Goal: Task Accomplishment & Management: Use online tool/utility

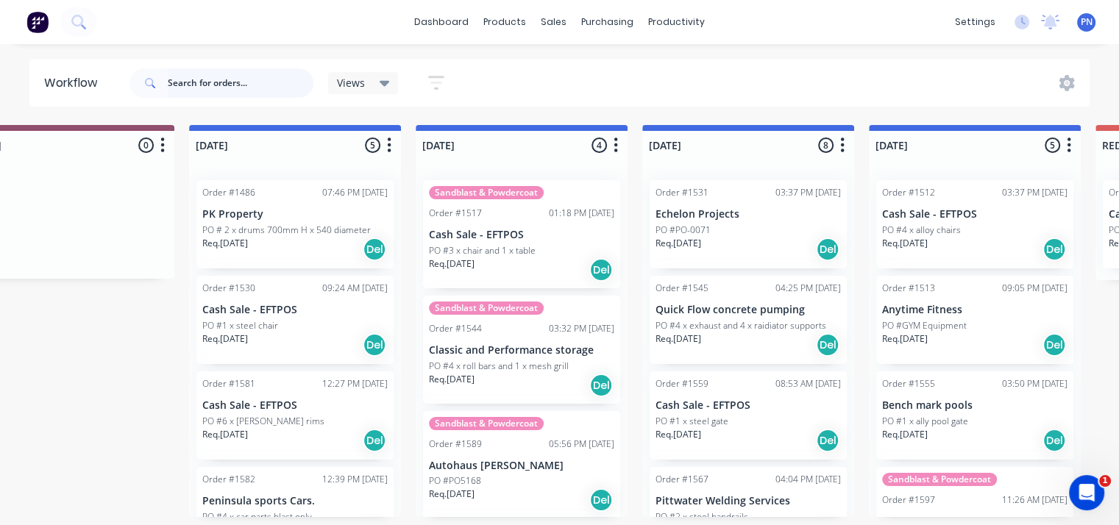
click at [235, 86] on input "text" at bounding box center [241, 82] width 146 height 29
click at [253, 80] on input "text" at bounding box center [241, 82] width 146 height 29
click at [238, 81] on input "text" at bounding box center [241, 82] width 146 height 29
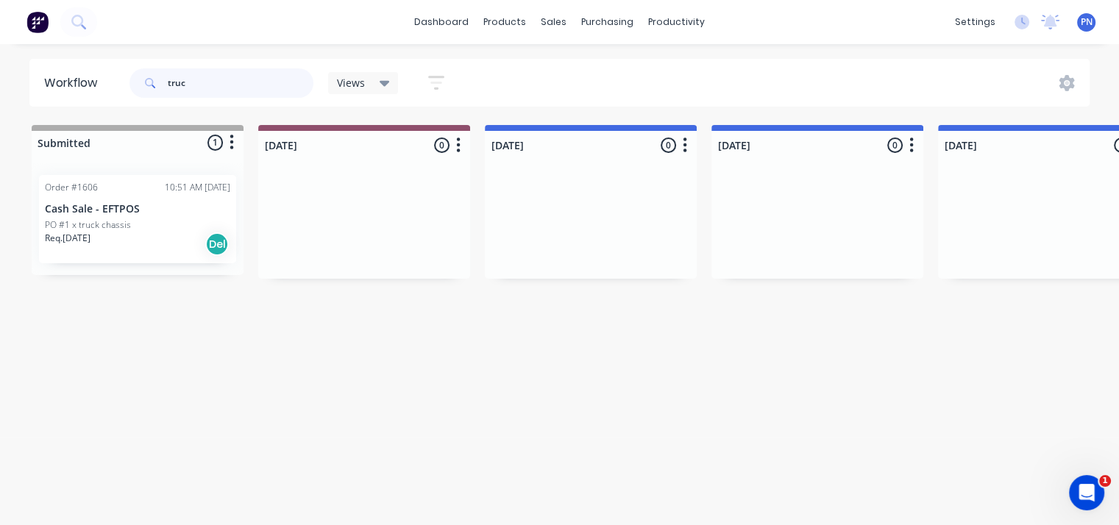
type input "truc"
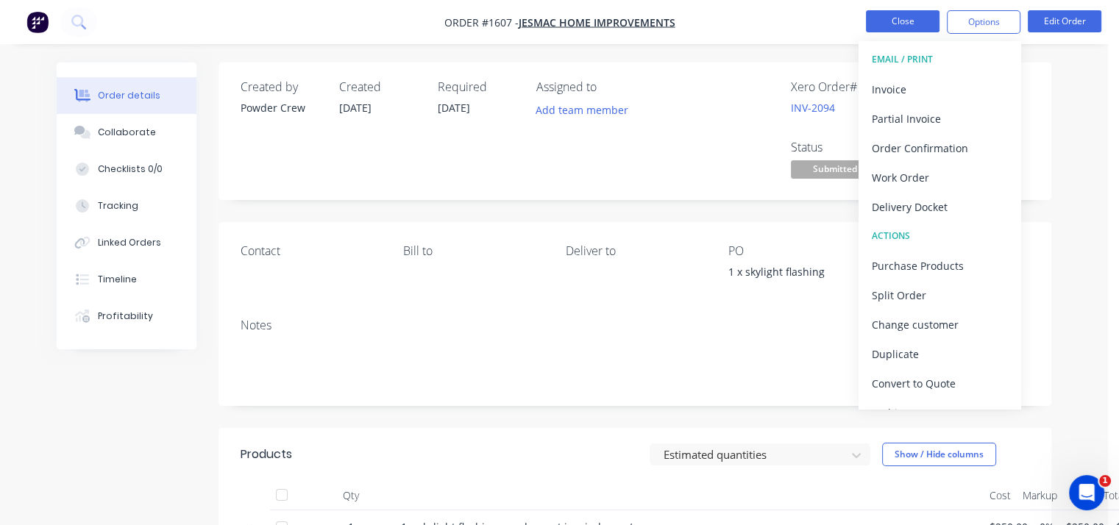
click at [911, 21] on button "Close" at bounding box center [903, 21] width 74 height 22
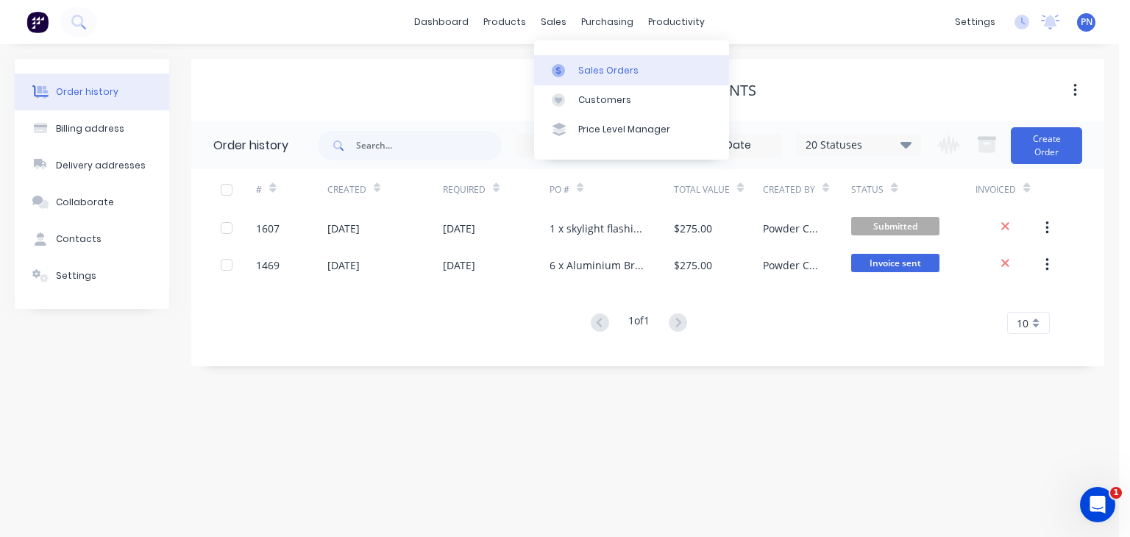
click at [591, 77] on div "Sales Orders" at bounding box center [608, 70] width 60 height 13
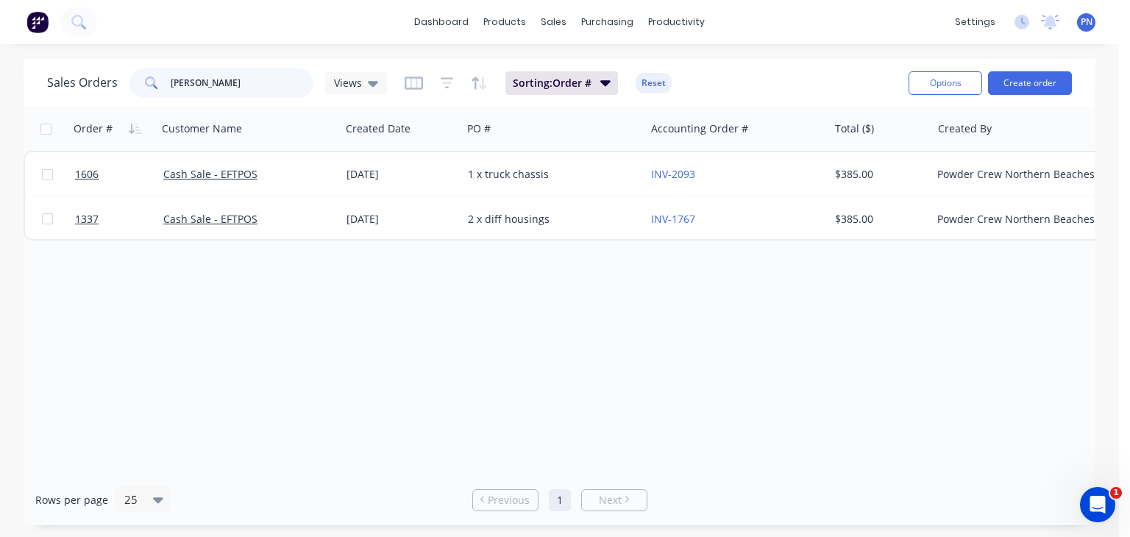
click at [236, 77] on input "john c" at bounding box center [242, 82] width 143 height 29
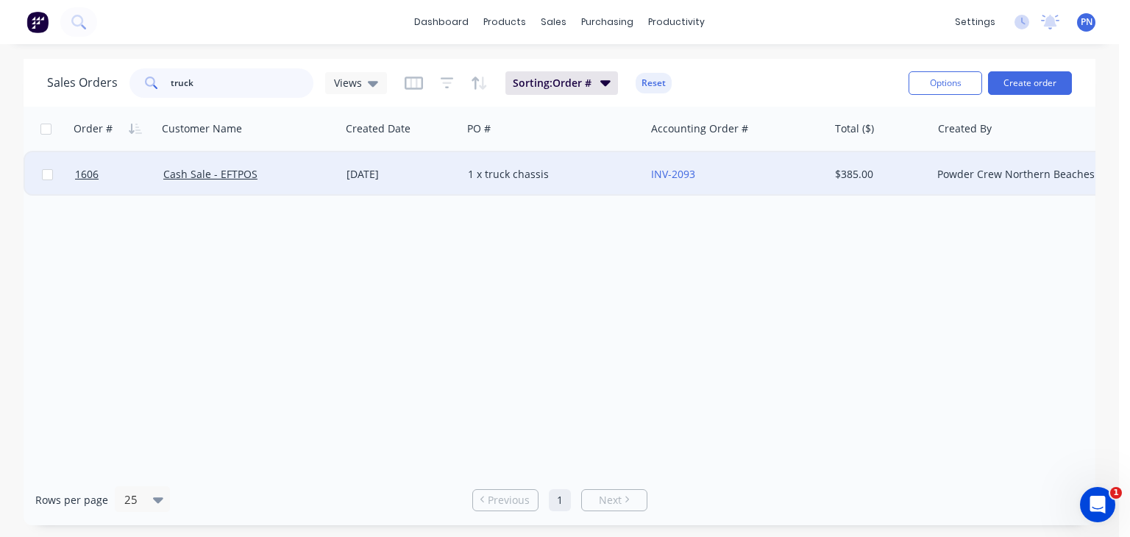
type input "truck"
click at [306, 175] on div "Cash Sale - EFTPOS" at bounding box center [244, 174] width 163 height 15
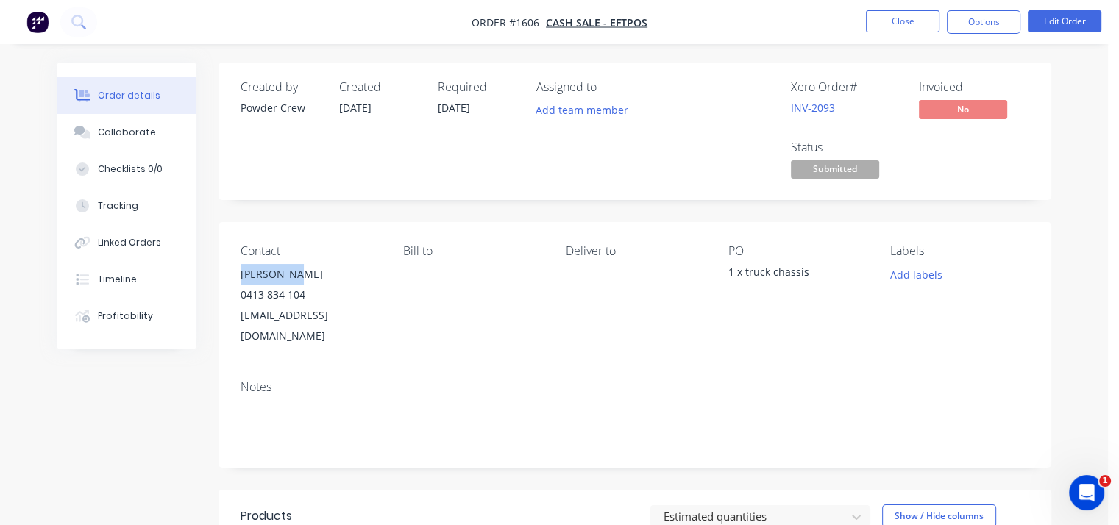
drag, startPoint x: 297, startPoint y: 275, endPoint x: 227, endPoint y: 275, distance: 70.6
click at [227, 275] on div "Contact John Clark 0413 834 104 mrjohnclark@outlook.com Bill to Deliver to PO 1…" at bounding box center [634, 295] width 833 height 146
copy div "John Clark"
click at [892, 21] on button "Close" at bounding box center [903, 21] width 74 height 22
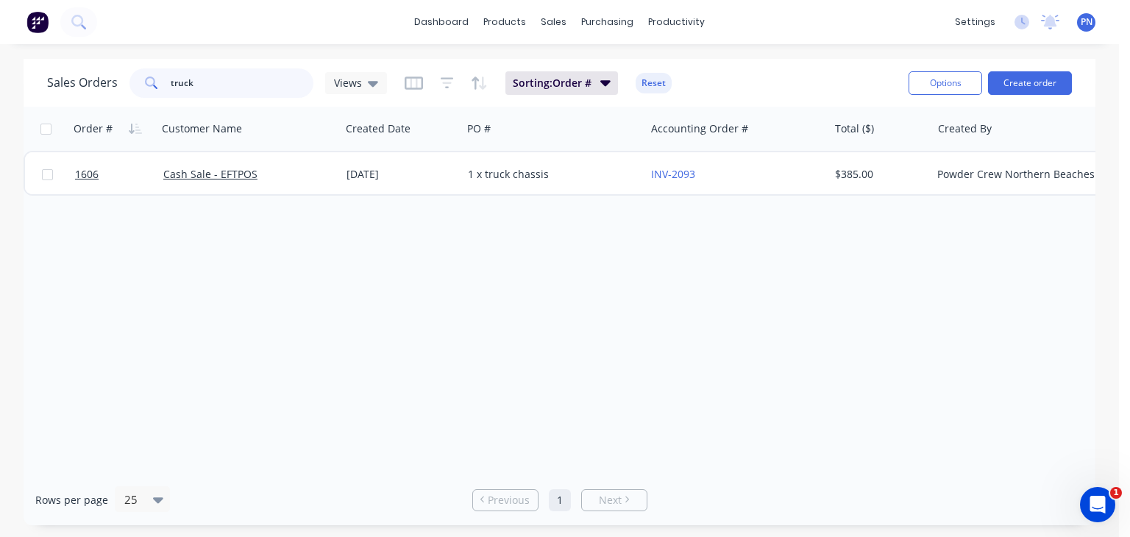
drag, startPoint x: 291, startPoint y: 79, endPoint x: 135, endPoint y: 79, distance: 155.2
click at [135, 79] on div "truck" at bounding box center [221, 82] width 184 height 29
paste input "John Clar"
type input "John Clark"
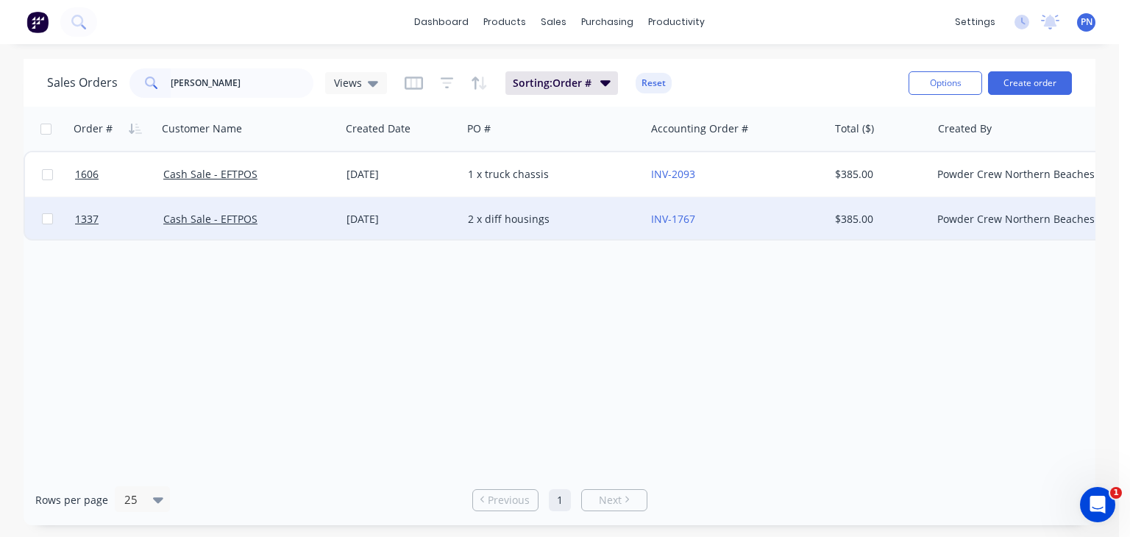
click at [600, 219] on div "2 x diff housings" at bounding box center [549, 219] width 163 height 15
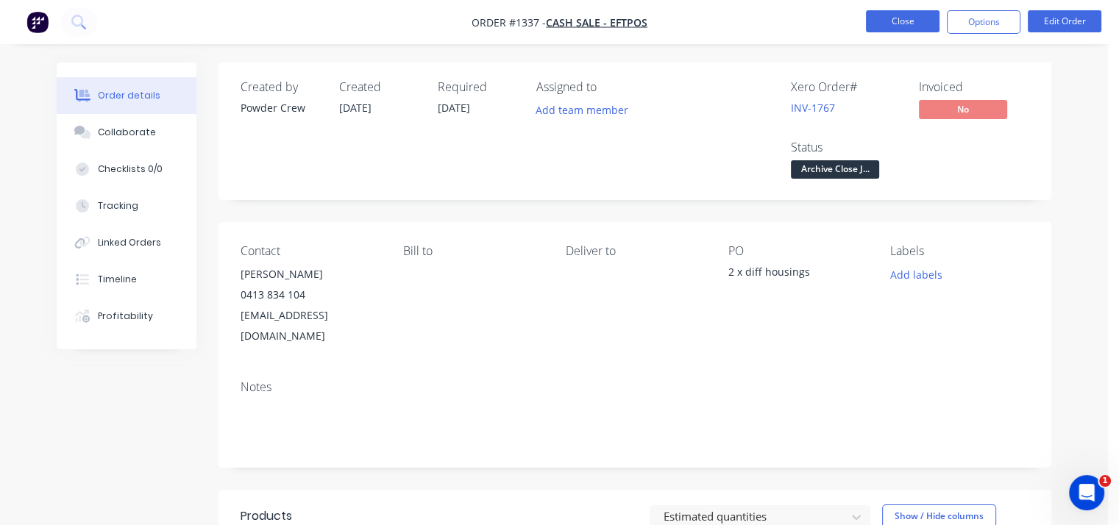
click at [911, 18] on button "Close" at bounding box center [903, 21] width 74 height 22
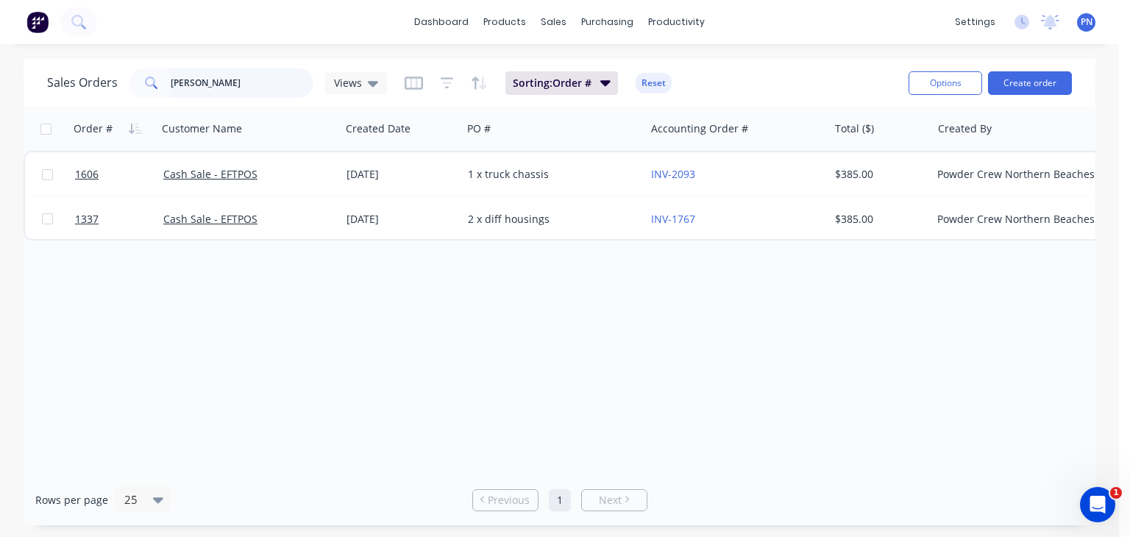
click at [246, 79] on input "John Clark" at bounding box center [242, 82] width 143 height 29
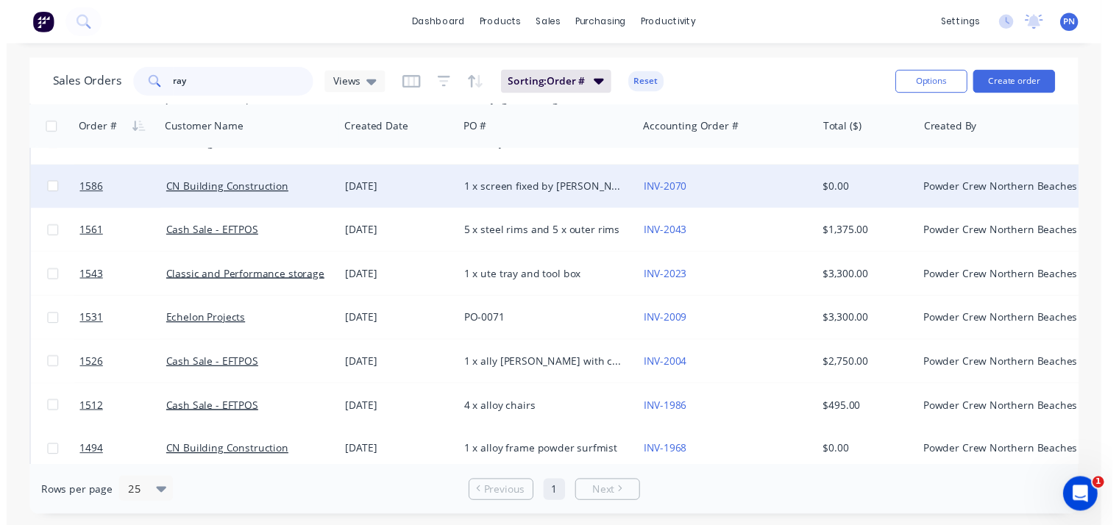
scroll to position [147, 0]
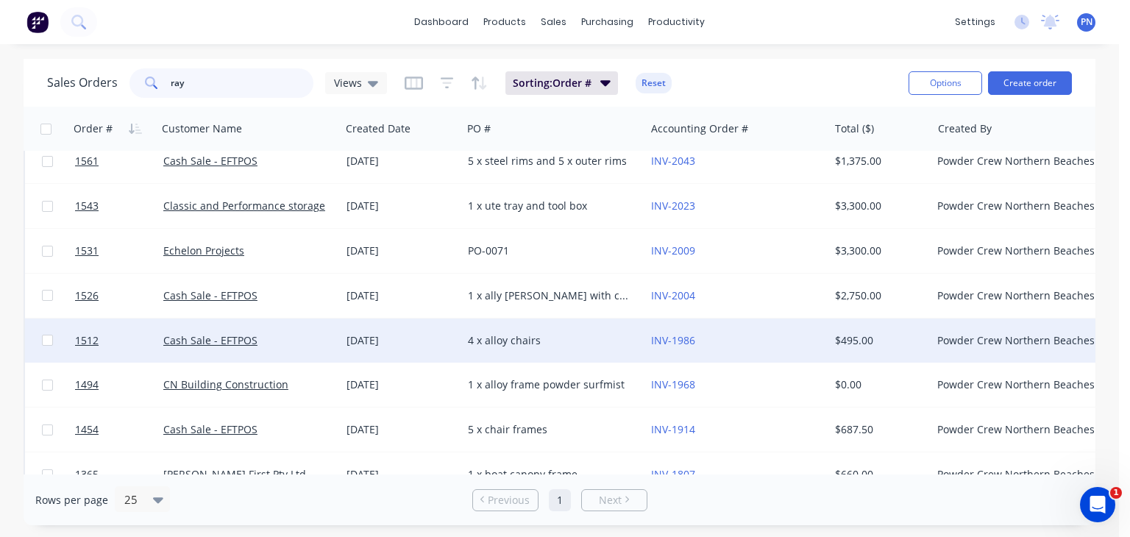
type input "ray"
click at [307, 339] on div "Cash Sale - EFTPOS" at bounding box center [244, 340] width 163 height 15
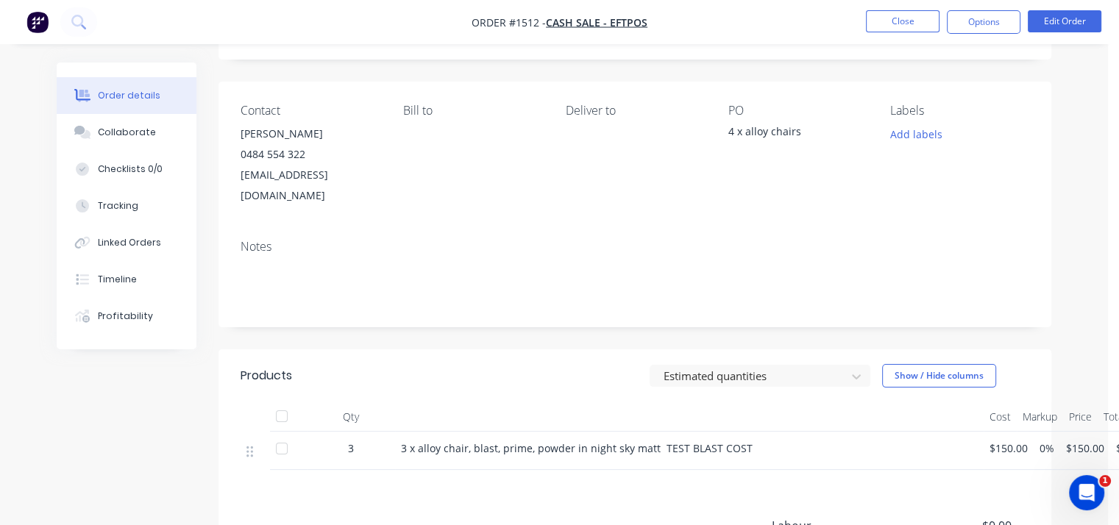
scroll to position [147, 0]
